Goal: Task Accomplishment & Management: Manage account settings

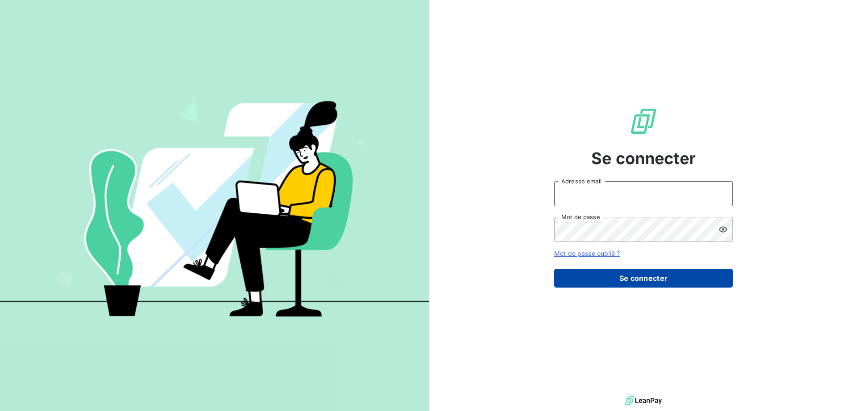
type input "[PERSON_NAME][EMAIL_ADDRESS][DOMAIN_NAME]"
click at [639, 282] on button "Se connecter" at bounding box center [643, 278] width 179 height 19
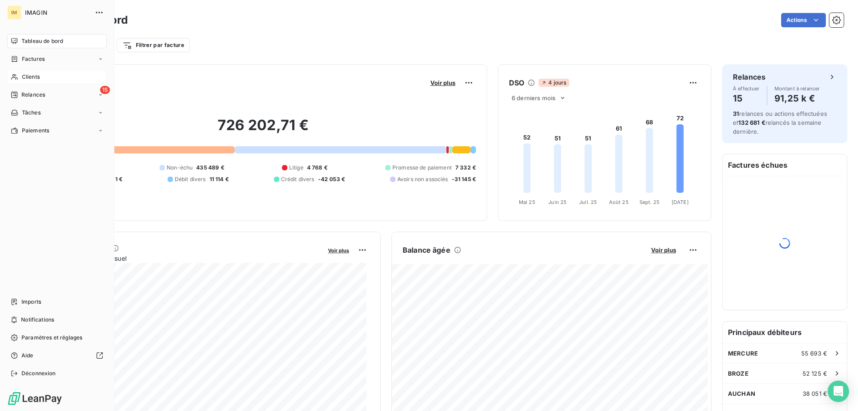
click at [23, 79] on span "Clients" at bounding box center [31, 77] width 18 height 8
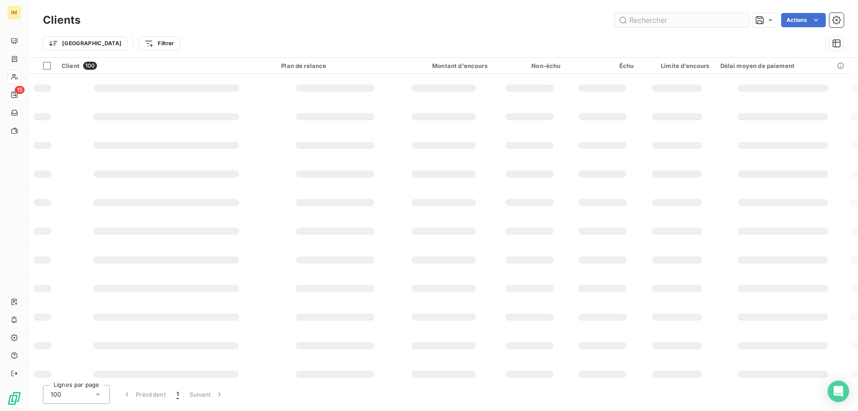
click at [663, 18] on input "text" at bounding box center [682, 20] width 134 height 14
type input "[PERSON_NAME]"
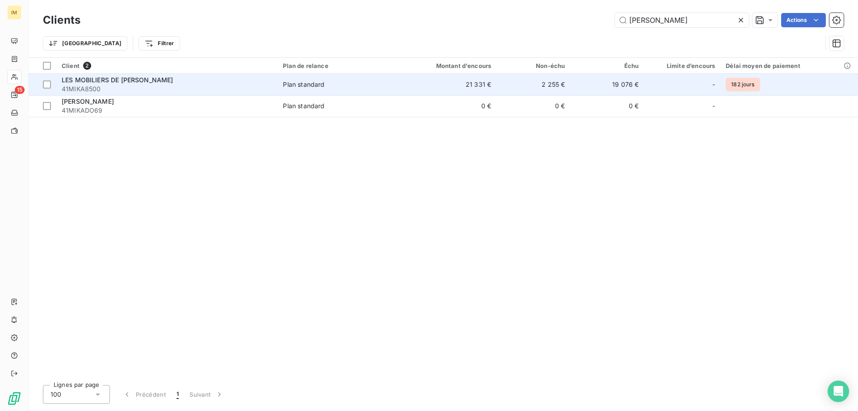
click at [389, 75] on td "Plan standard" at bounding box center [338, 84] width 120 height 21
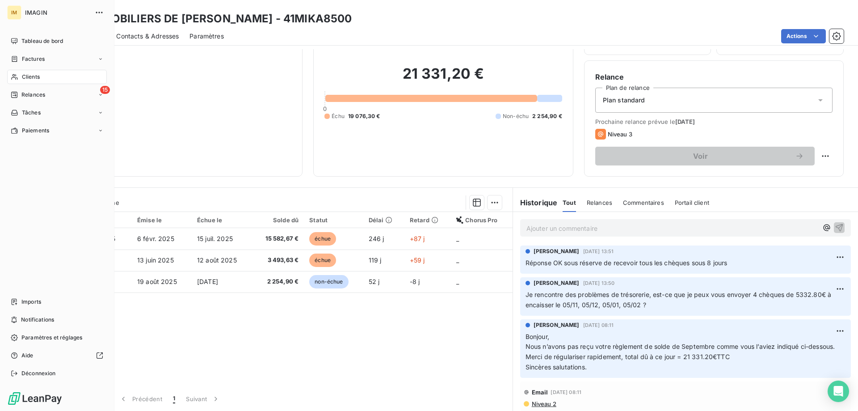
click at [19, 76] on div "Clients" at bounding box center [57, 77] width 100 height 14
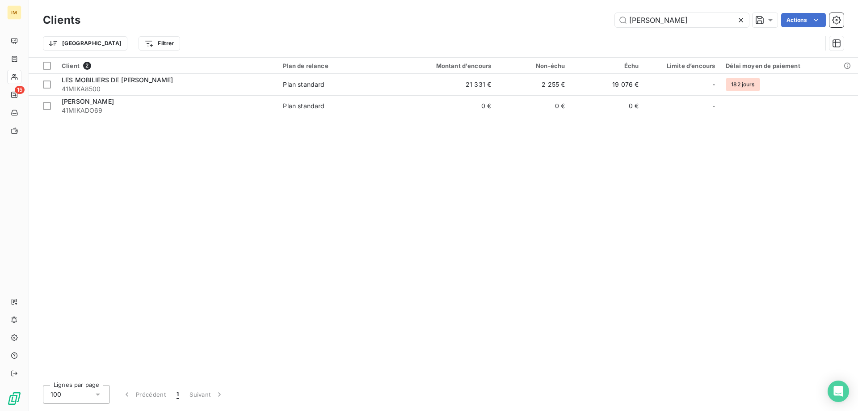
drag, startPoint x: 656, startPoint y: 21, endPoint x: 475, endPoint y: 21, distance: 181.5
click at [475, 21] on div "MIKA Actions" at bounding box center [467, 20] width 753 height 14
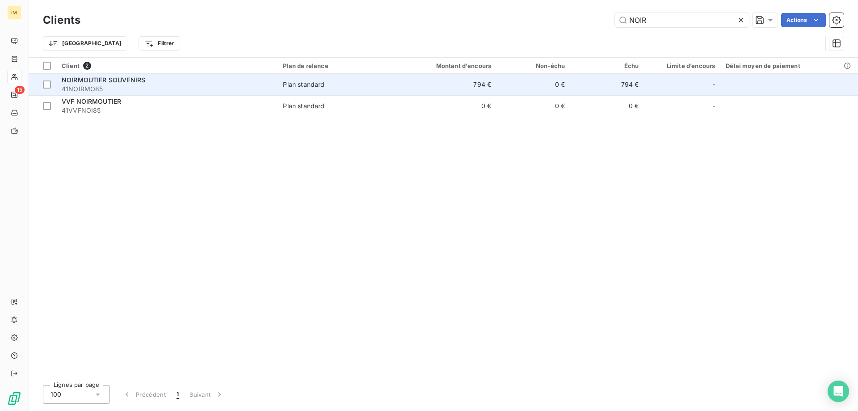
type input "NOIR"
click at [357, 85] on span "Plan standard" at bounding box center [337, 84] width 109 height 9
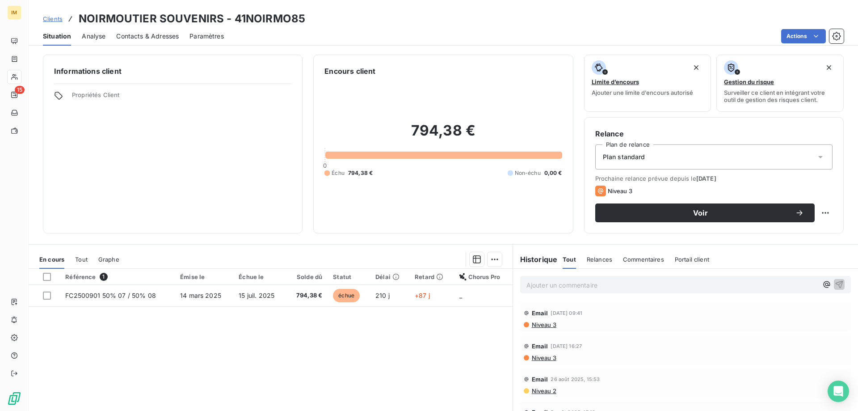
click at [160, 33] on span "Contacts & Adresses" at bounding box center [147, 36] width 63 height 9
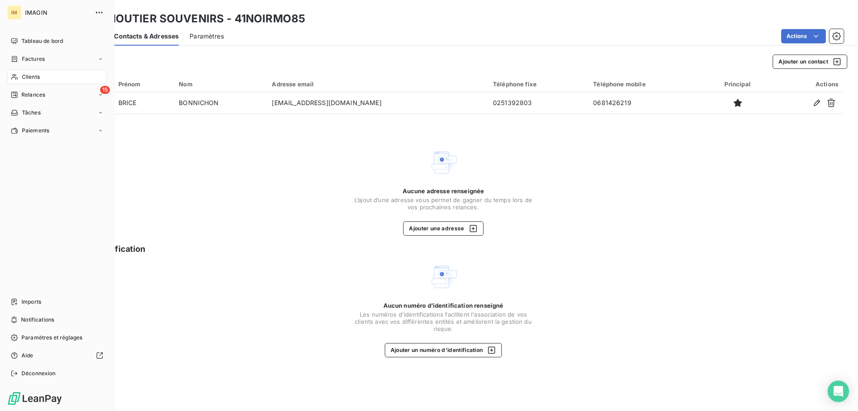
click at [29, 74] on span "Clients" at bounding box center [31, 77] width 18 height 8
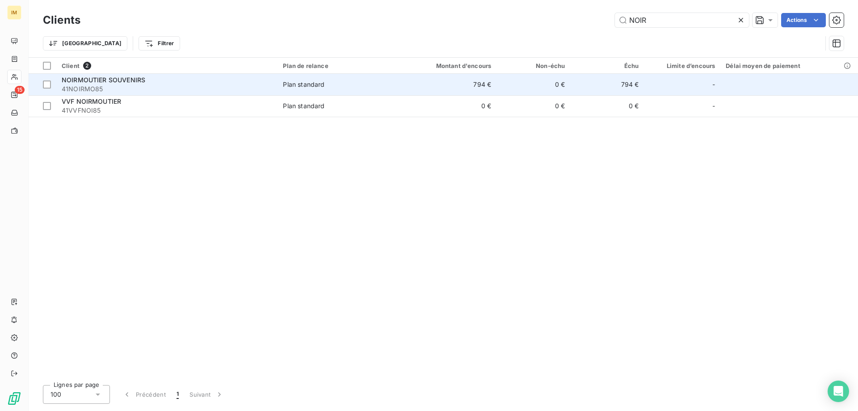
click at [314, 88] on div "Plan standard" at bounding box center [304, 84] width 42 height 9
